Goal: Check status: Check status

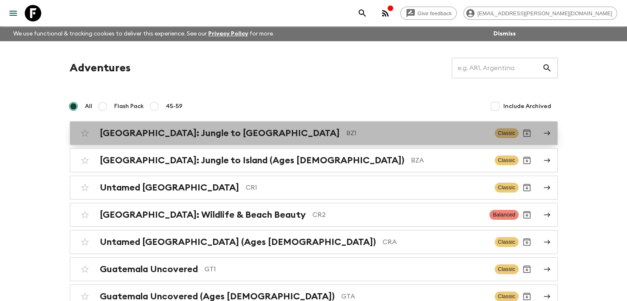
click at [163, 130] on h2 "[GEOGRAPHIC_DATA]: Jungle to [GEOGRAPHIC_DATA]" at bounding box center [220, 133] width 240 height 11
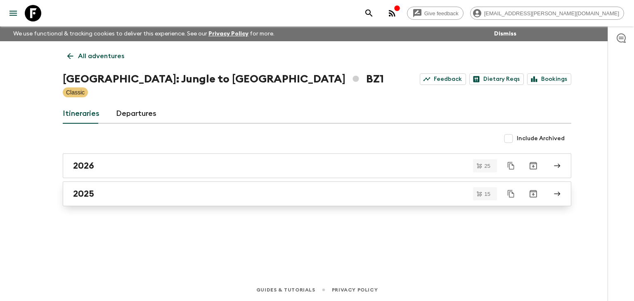
click at [131, 198] on div "2025" at bounding box center [309, 194] width 472 height 11
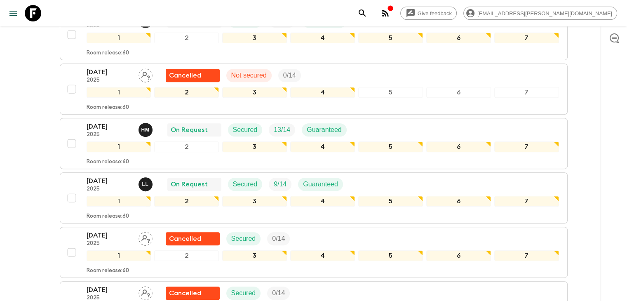
scroll to position [371, 0]
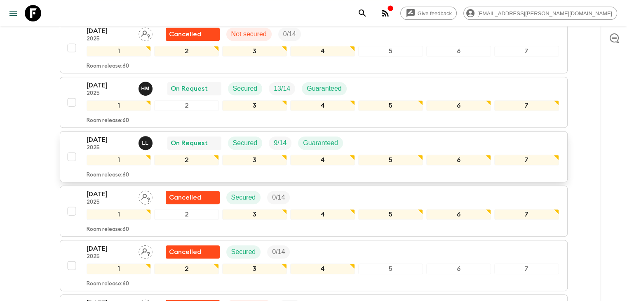
click at [111, 139] on p "22 Nov 2025" at bounding box center [109, 140] width 45 height 10
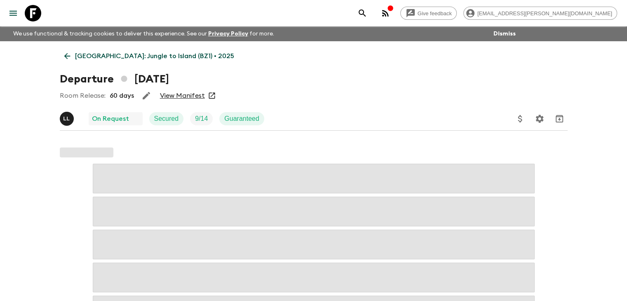
click at [190, 98] on link "View Manifest" at bounding box center [182, 96] width 45 height 8
